Goal: Task Accomplishment & Management: Use online tool/utility

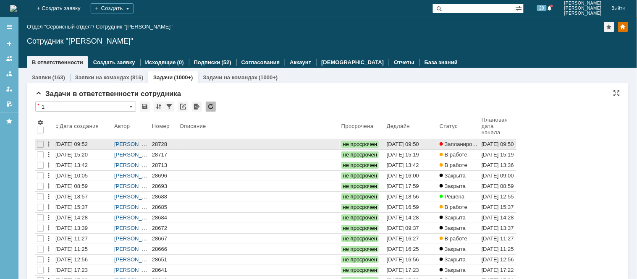
click at [158, 145] on div "28728" at bounding box center [164, 144] width 24 height 7
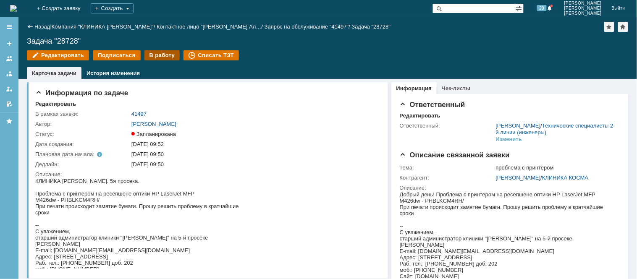
click at [151, 52] on div "В работу" at bounding box center [162, 55] width 36 height 10
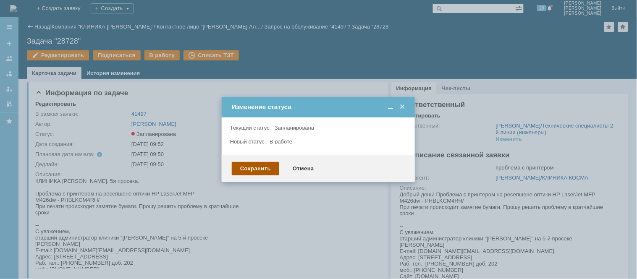
click at [264, 168] on div "Сохранить" at bounding box center [255, 168] width 47 height 13
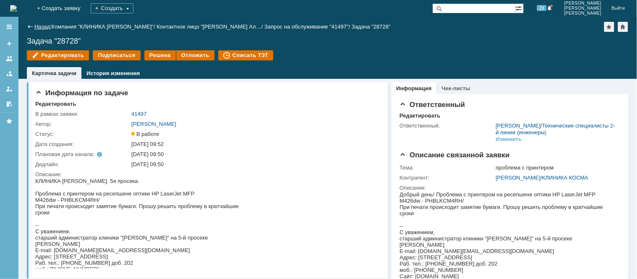
click at [34, 29] on link "Назад" at bounding box center [42, 27] width 16 height 6
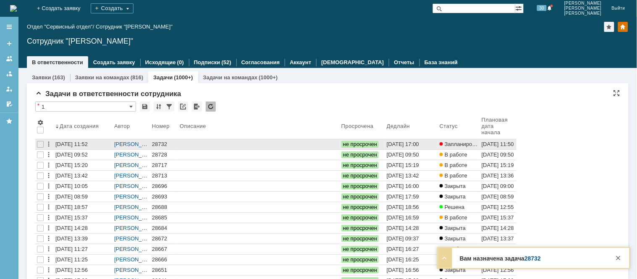
click at [154, 142] on div "28732" at bounding box center [164, 144] width 24 height 7
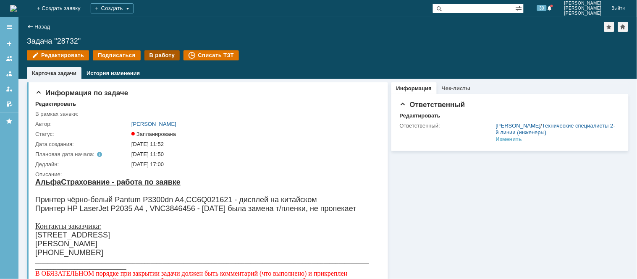
click at [147, 52] on div "В работу" at bounding box center [162, 55] width 36 height 10
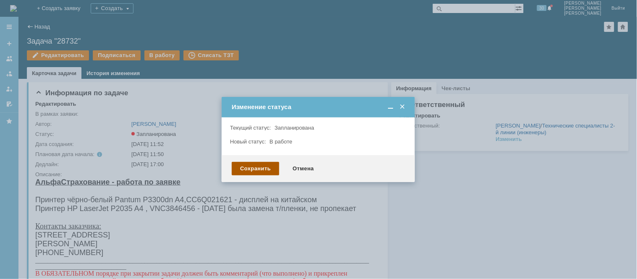
click at [269, 169] on div "Сохранить" at bounding box center [255, 168] width 47 height 13
